Goal: Information Seeking & Learning: Learn about a topic

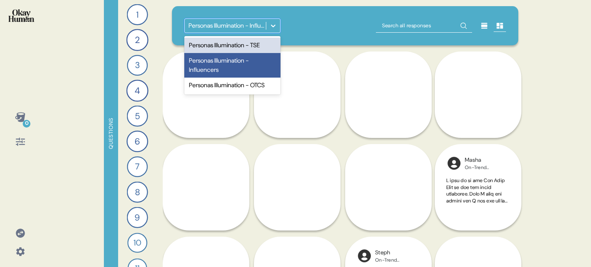
click at [278, 26] on div at bounding box center [273, 26] width 14 height 14
click at [293, 27] on div "option Personas Illumination - TSE focused, 1 of 3. 3 results available. Use Up…" at bounding box center [345, 25] width 322 height 15
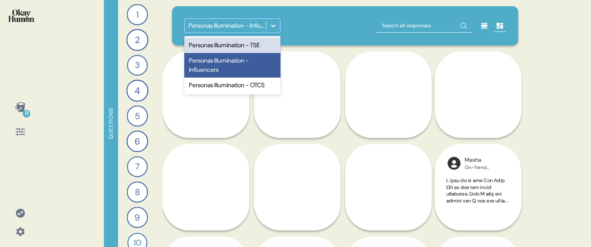
click at [280, 22] on div at bounding box center [273, 26] width 14 height 14
click at [259, 45] on div "Personas Illumination - TSE" at bounding box center [232, 45] width 96 height 15
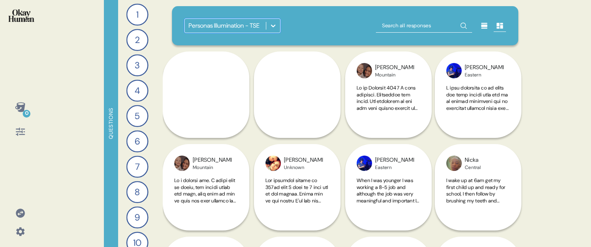
click at [271, 29] on icon at bounding box center [273, 26] width 8 height 8
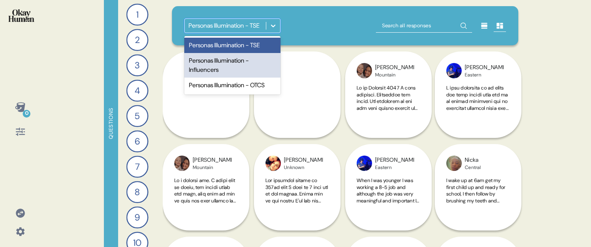
click at [222, 64] on div "Personas Illumination - Influencers" at bounding box center [232, 65] width 96 height 25
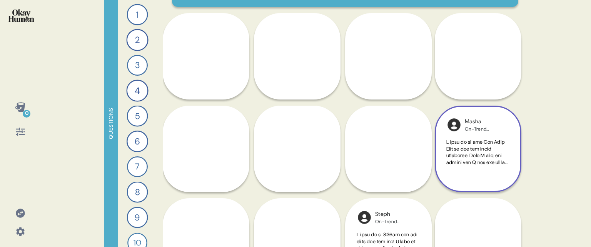
scroll to position [115, 0]
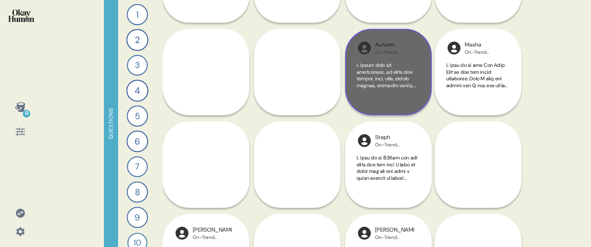
click at [415, 103] on div at bounding box center [388, 83] width 63 height 42
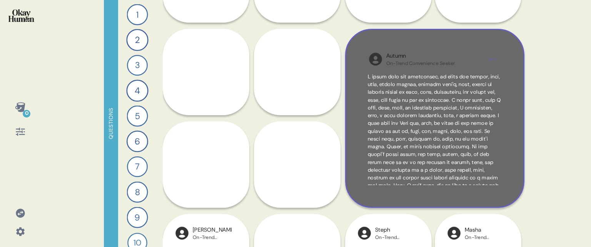
click at [519, 159] on div "Autumn On-Trend Convenience Seeker" at bounding box center [434, 118] width 179 height 179
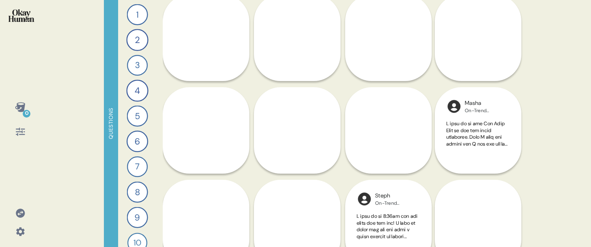
scroll to position [38, 0]
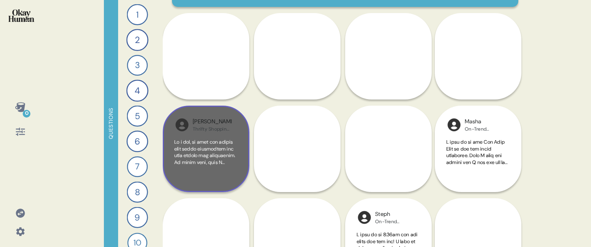
click at [237, 178] on div at bounding box center [205, 160] width 63 height 42
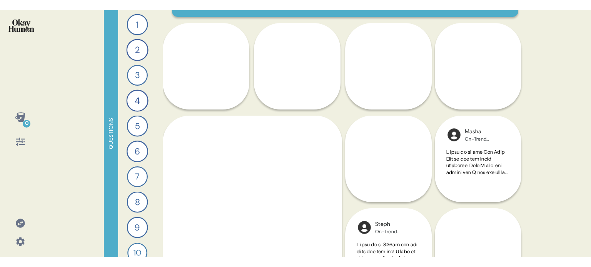
scroll to position [77, 0]
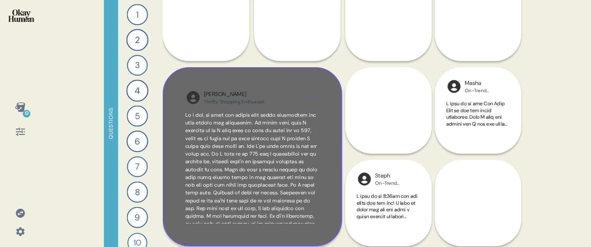
click at [334, 161] on div "[PERSON_NAME] Shopping Enthusiast" at bounding box center [252, 156] width 179 height 179
